Goal: Information Seeking & Learning: Compare options

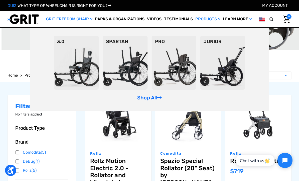
click at [79, 68] on img at bounding box center [76, 63] width 45 height 54
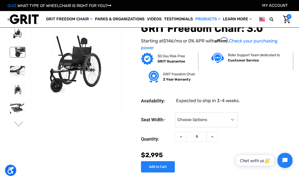
click at [12, 55] on img at bounding box center [17, 52] width 15 height 10
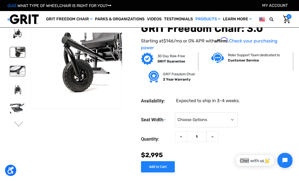
click at [15, 72] on img at bounding box center [17, 71] width 15 height 10
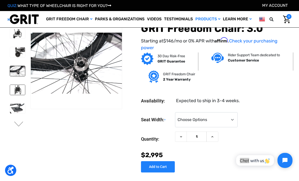
click at [10, 89] on img at bounding box center [17, 90] width 15 height 10
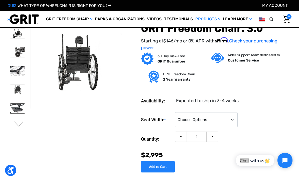
click at [14, 108] on img at bounding box center [17, 108] width 15 height 10
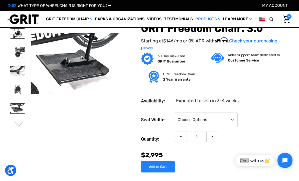
click at [10, 32] on img at bounding box center [17, 34] width 15 height 10
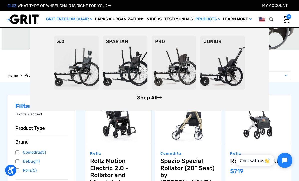
click at [154, 97] on link "Shop All" at bounding box center [149, 97] width 25 height 6
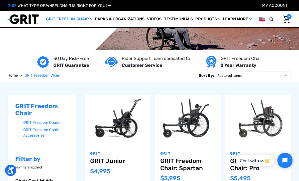
click at [268, 42] on img at bounding box center [149, 25] width 299 height 50
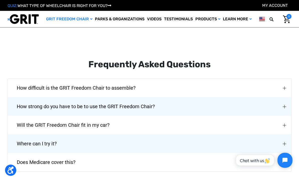
scroll to position [655, 0]
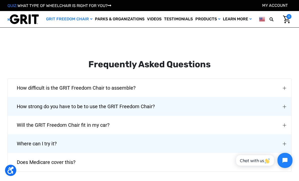
click at [281, 134] on button "Where can I try it?" at bounding box center [150, 143] width 284 height 19
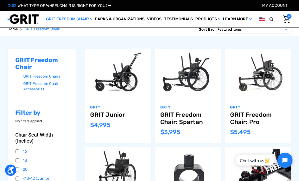
scroll to position [0, 0]
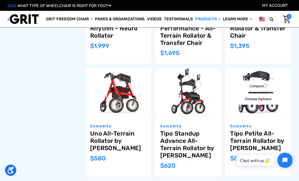
scroll to position [252, 0]
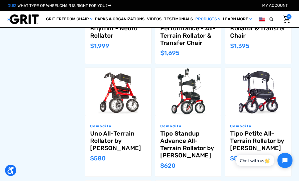
click at [260, 137] on link "Tipo Petite All-Terrain Rollator by [PERSON_NAME]" at bounding box center [258, 141] width 56 height 22
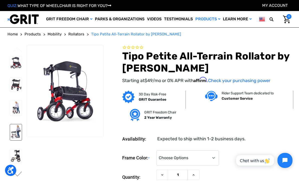
click at [10, 140] on img at bounding box center [16, 132] width 12 height 16
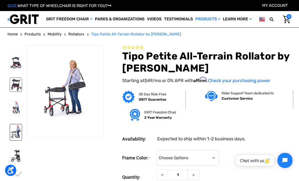
click at [10, 91] on img at bounding box center [16, 85] width 12 height 14
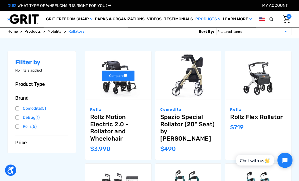
scroll to position [44, 0]
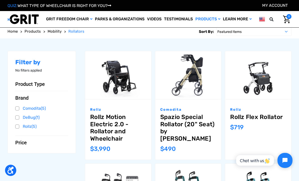
click at [120, 131] on link "Rollz Motion Electric 2.0 - Rollator and Wheelchair" at bounding box center [118, 127] width 56 height 29
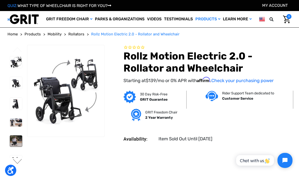
click at [10, 141] on img at bounding box center [16, 140] width 12 height 11
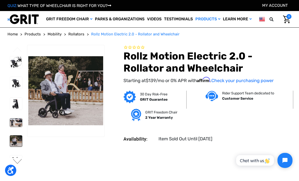
click at [10, 125] on img at bounding box center [16, 122] width 12 height 8
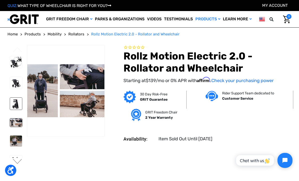
click at [10, 109] on img at bounding box center [16, 103] width 12 height 12
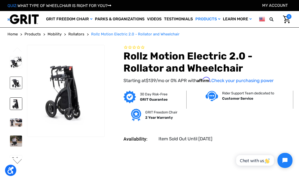
click at [10, 83] on img at bounding box center [16, 83] width 12 height 12
